Goal: Task Accomplishment & Management: Manage account settings

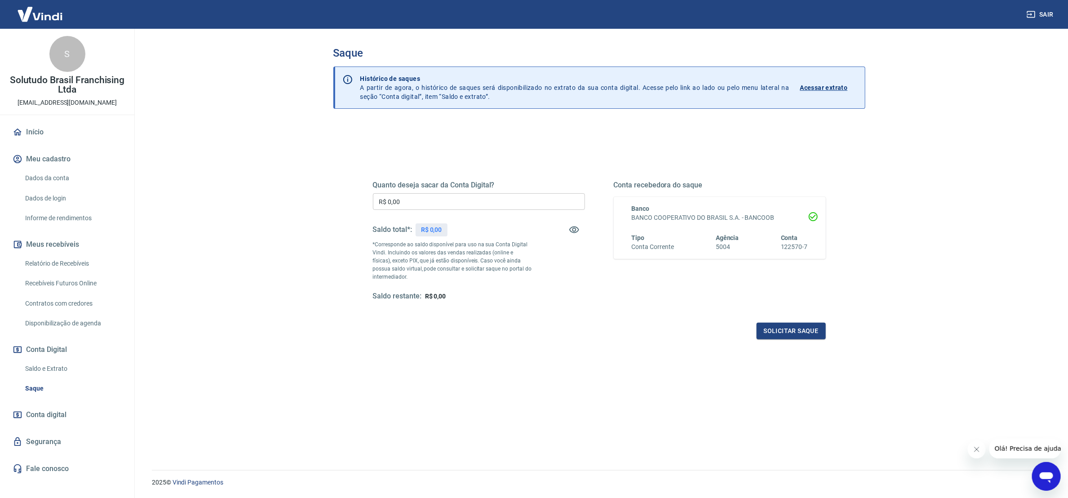
click at [56, 255] on link "Relatório de Recebíveis" at bounding box center [73, 263] width 102 height 18
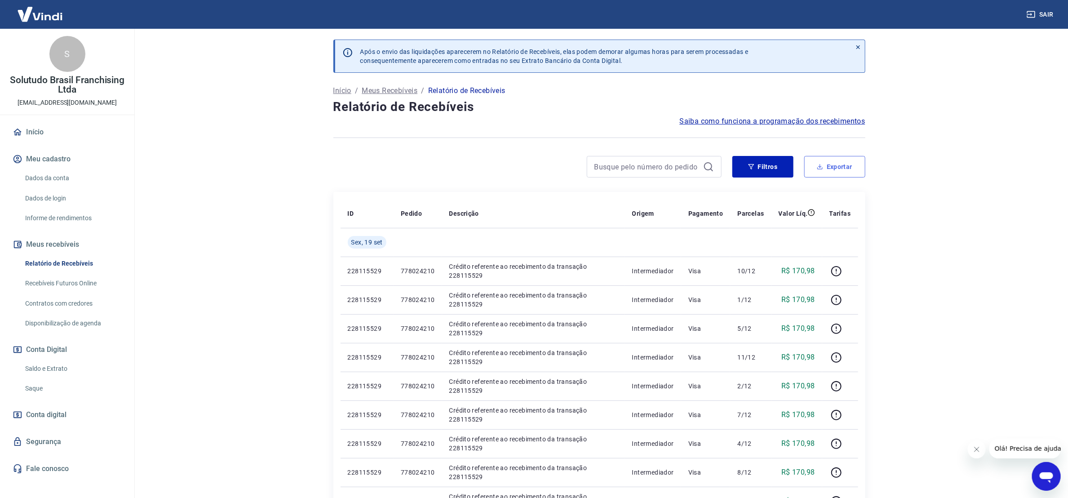
click at [825, 172] on button "Exportar" at bounding box center [835, 167] width 61 height 22
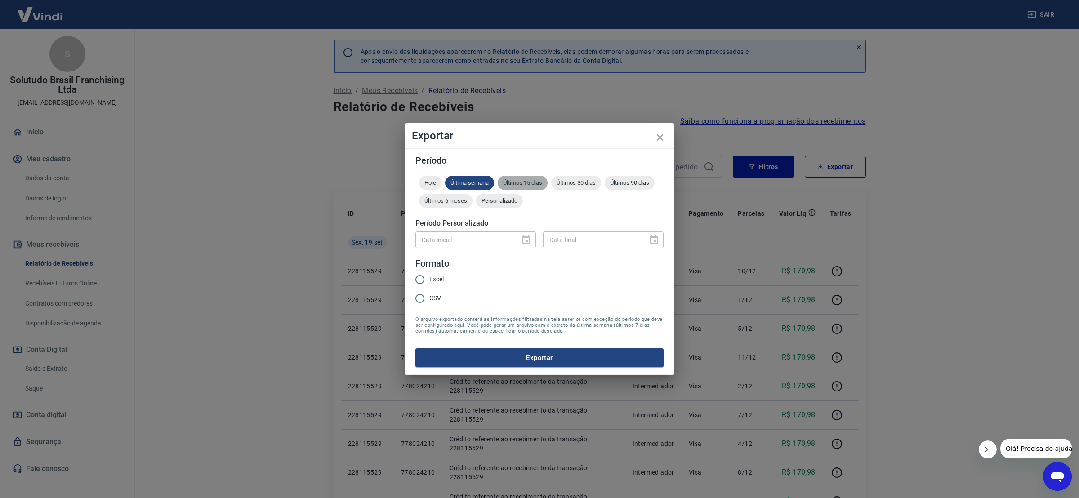
click at [528, 185] on span "Últimos 15 dias" at bounding box center [523, 182] width 50 height 7
click at [419, 281] on input "Excel" at bounding box center [419, 279] width 19 height 19
radio input "true"
click at [561, 360] on button "Exportar" at bounding box center [539, 357] width 248 height 19
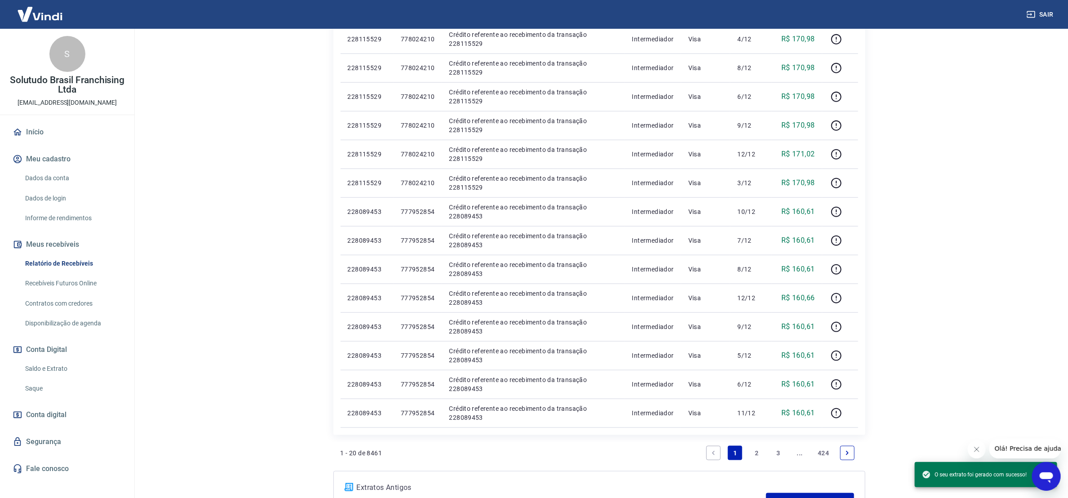
scroll to position [483, 0]
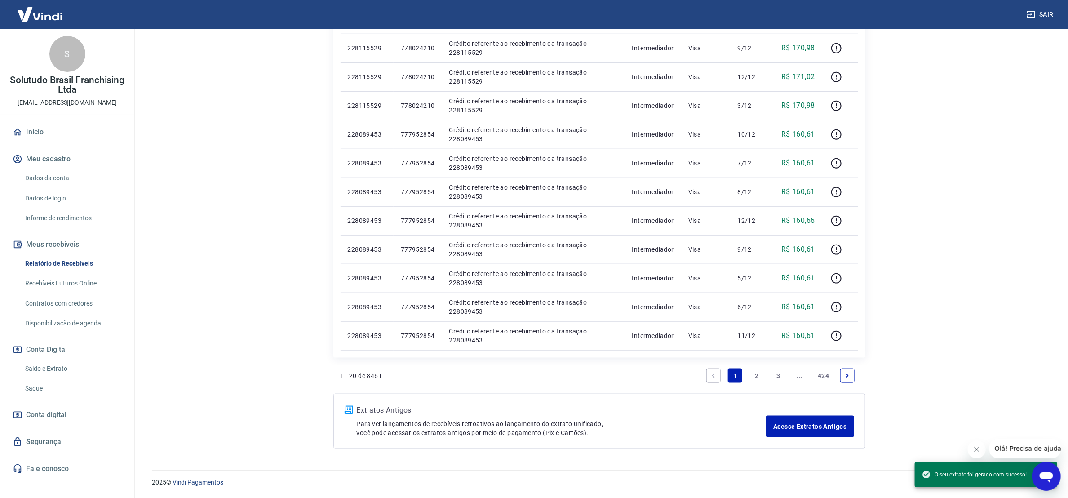
drag, startPoint x: 846, startPoint y: 372, endPoint x: 390, endPoint y: 494, distance: 471.8
click at [846, 373] on icon "Next page" at bounding box center [848, 376] width 6 height 6
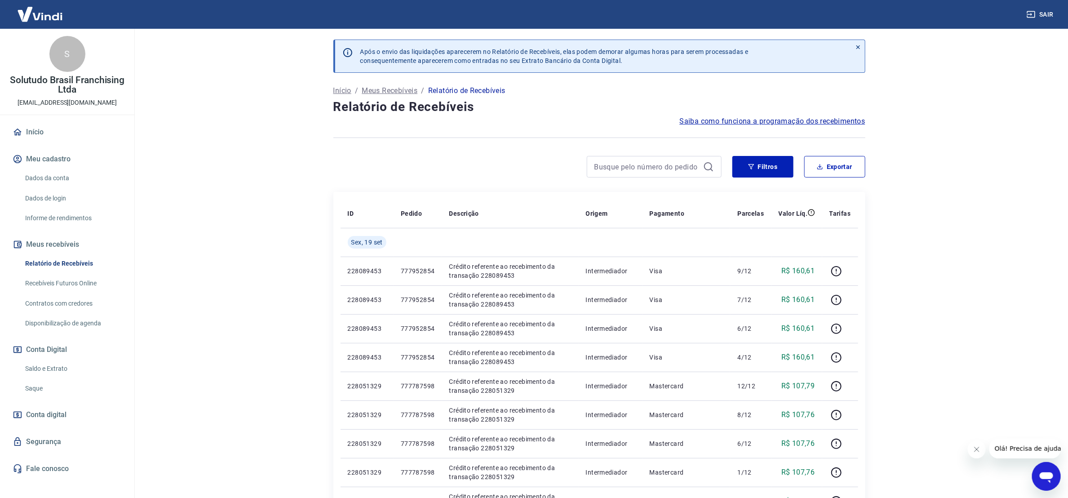
click at [60, 367] on link "Saldo e Extrato" at bounding box center [73, 369] width 102 height 18
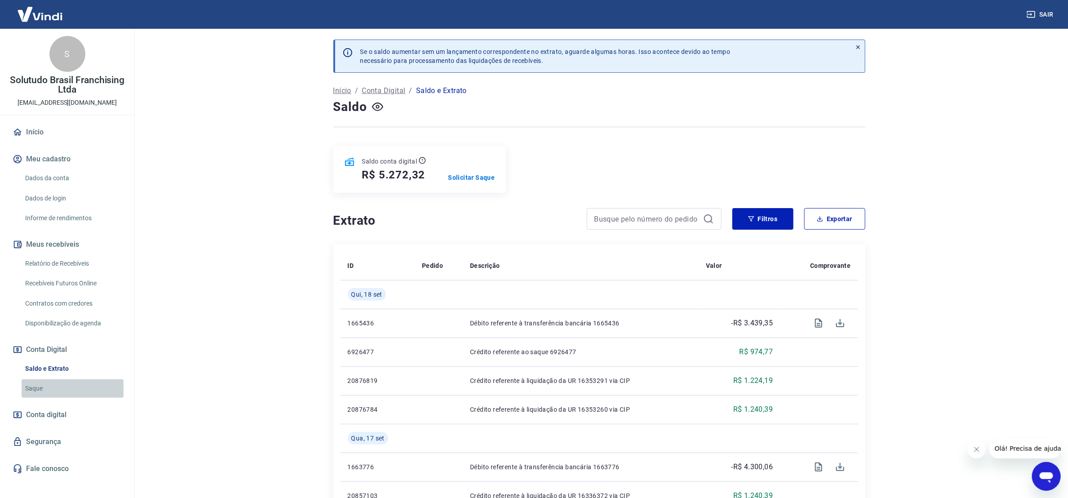
click at [58, 385] on link "Saque" at bounding box center [73, 388] width 102 height 18
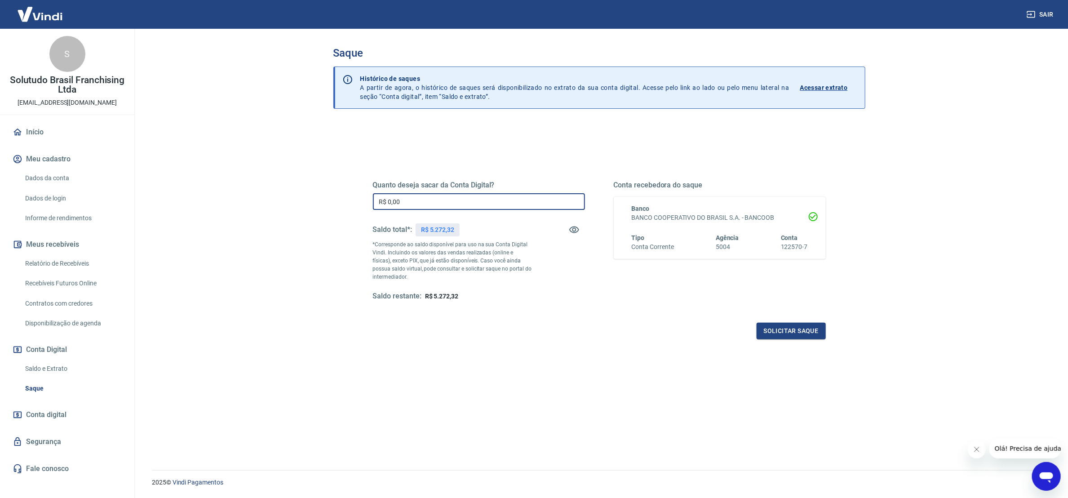
click at [505, 207] on input "R$ 0,00" at bounding box center [479, 201] width 212 height 17
type input "R$ 5.272,32"
click at [797, 326] on button "Solicitar saque" at bounding box center [791, 331] width 69 height 17
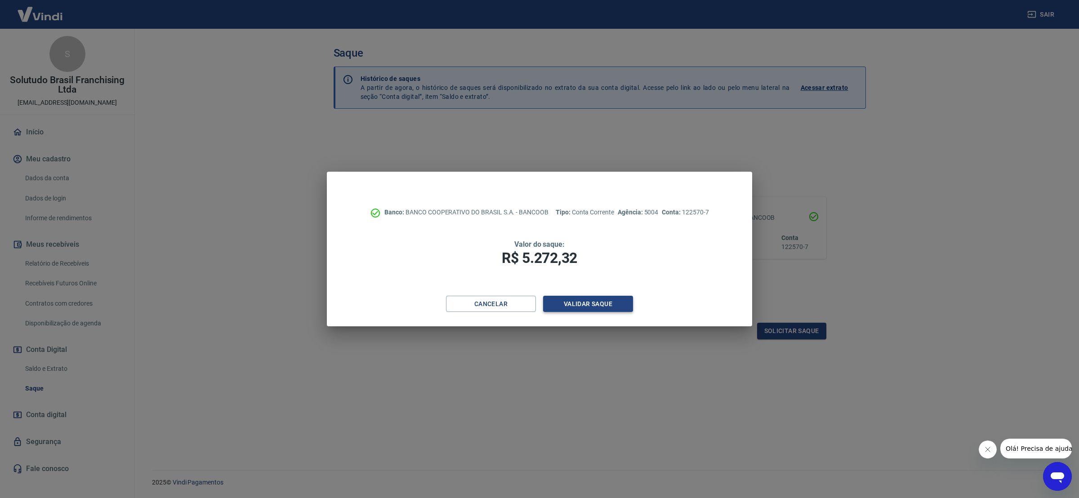
click at [589, 306] on button "Validar saque" at bounding box center [588, 304] width 90 height 17
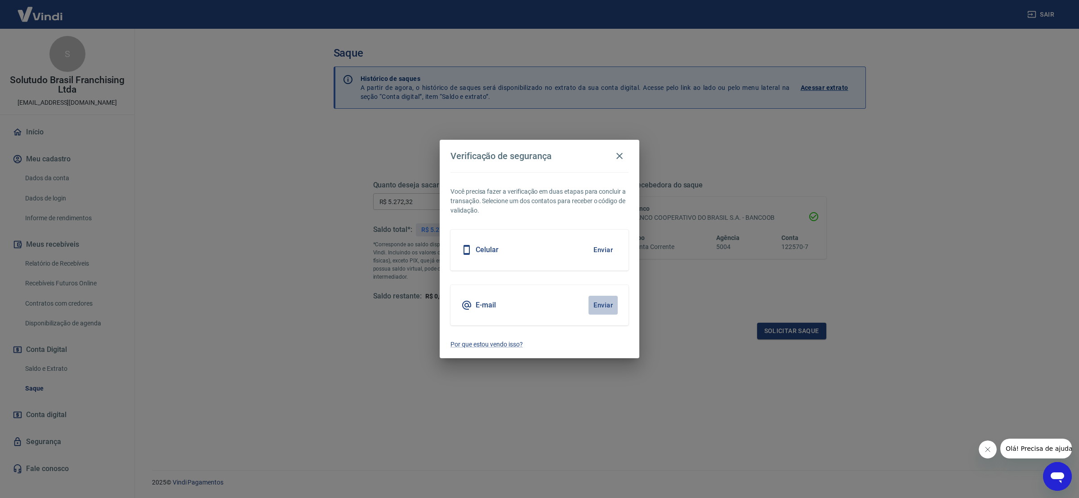
click at [604, 301] on button "Enviar" at bounding box center [602, 305] width 29 height 19
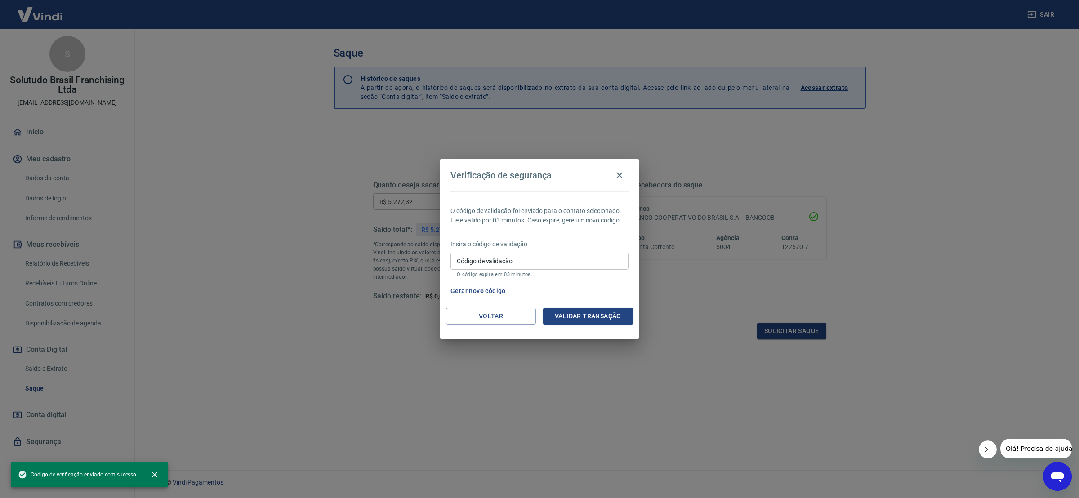
click at [521, 262] on input "Código de validação" at bounding box center [539, 261] width 178 height 17
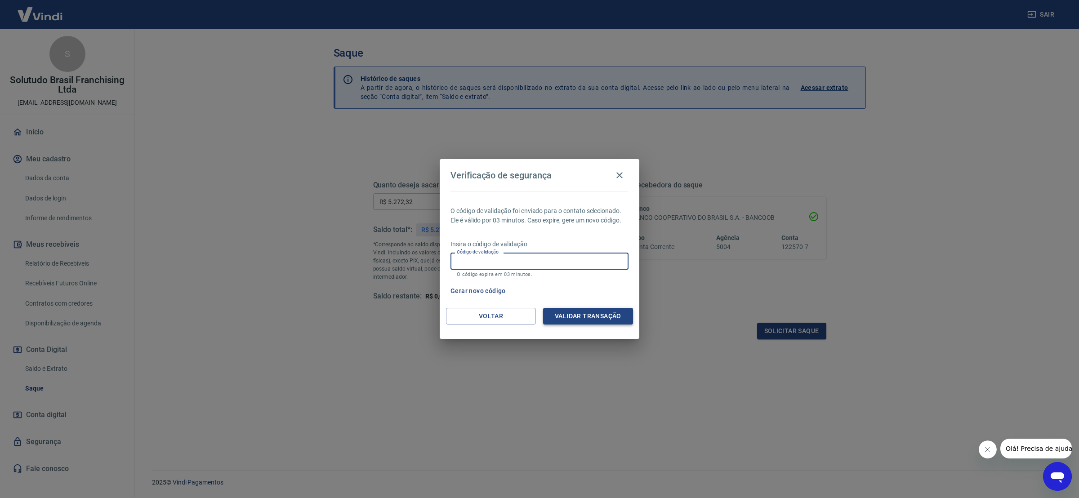
paste input "168664"
type input "168664"
click at [597, 315] on button "Validar transação" at bounding box center [588, 316] width 90 height 17
